Goal: Find specific page/section: Find specific page/section

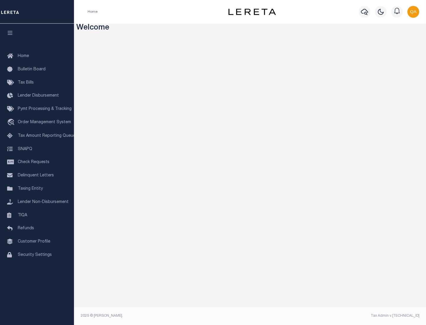
click at [37, 215] on link "TIQA" at bounding box center [37, 215] width 74 height 13
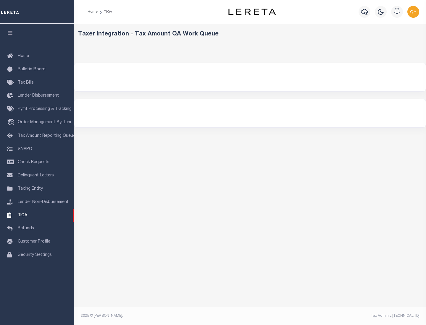
select select "200"
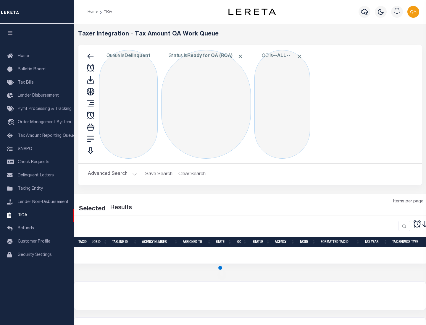
select select "200"
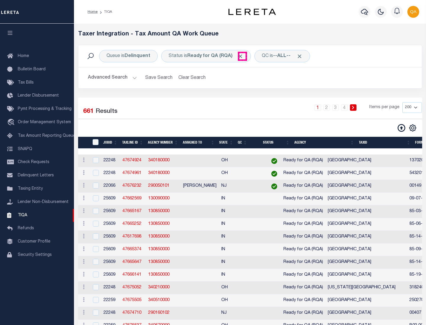
click at [242, 56] on span "Click to Remove" at bounding box center [240, 56] width 6 height 6
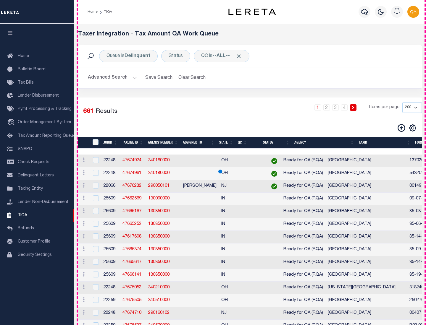
scroll to position [1263, 0]
